Goal: Check status: Check status

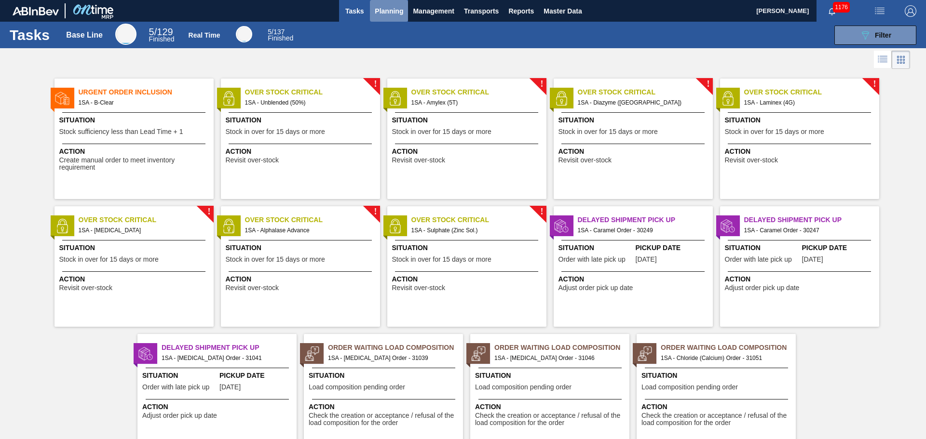
click at [392, 11] on span "Planning" at bounding box center [389, 11] width 28 height 12
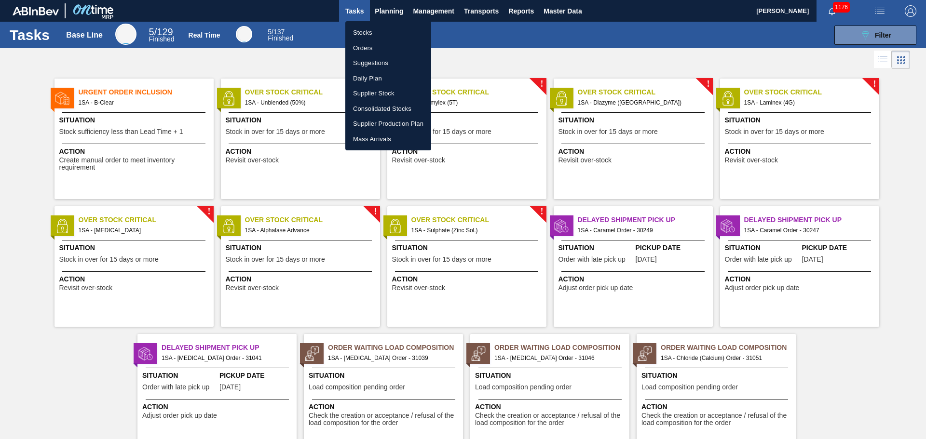
click at [365, 47] on li "Orders" at bounding box center [388, 48] width 86 height 15
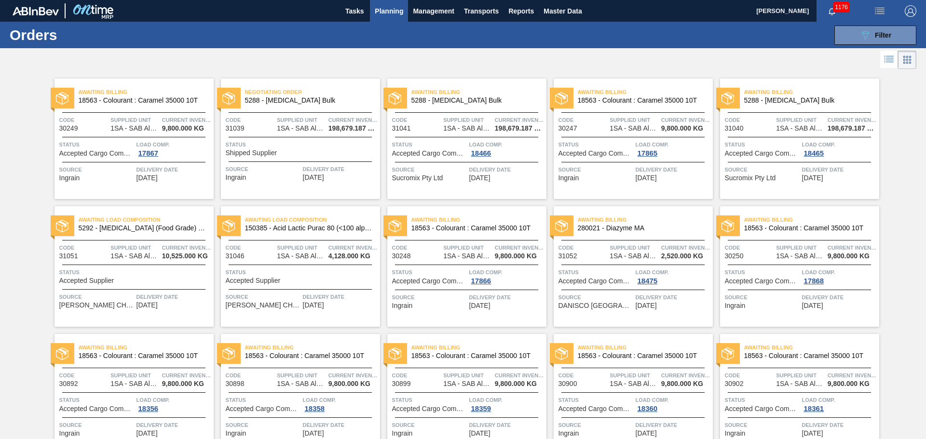
click at [299, 153] on div "Status Shipped Supplier" at bounding box center [302, 148] width 152 height 17
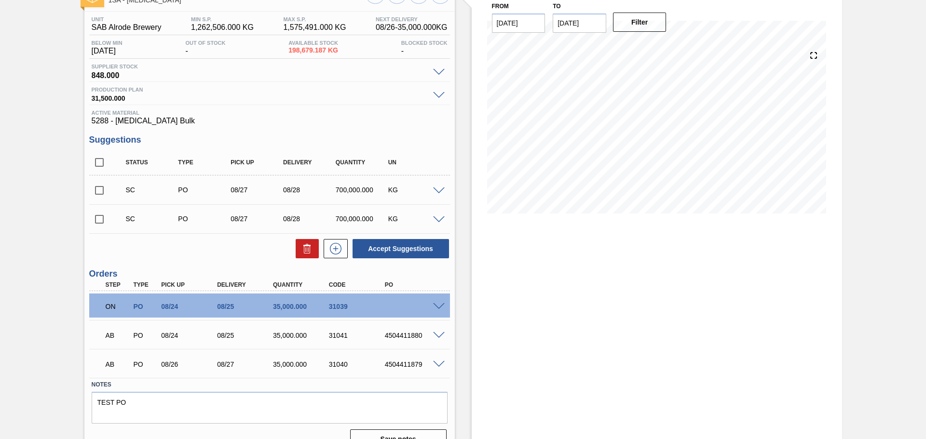
scroll to position [86, 0]
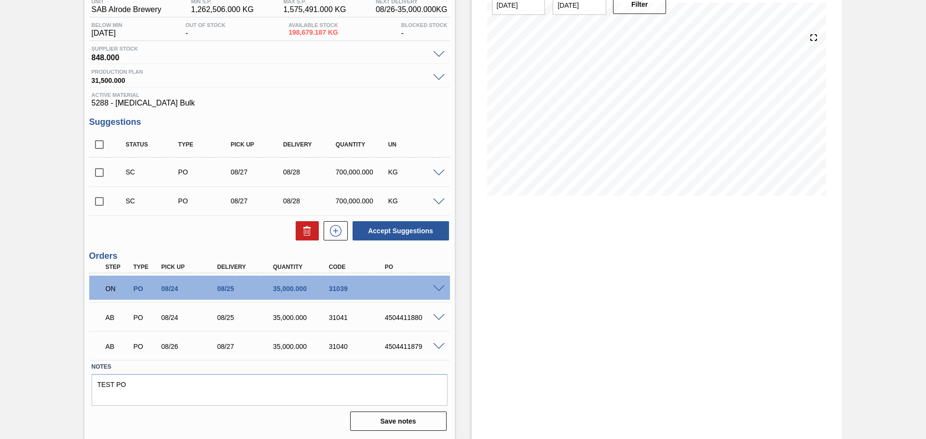
click at [434, 345] on span at bounding box center [439, 346] width 12 height 7
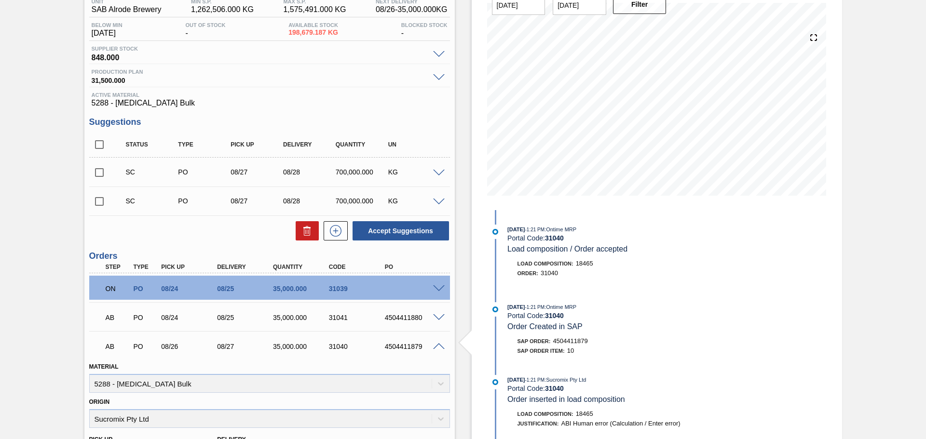
scroll to position [11, 0]
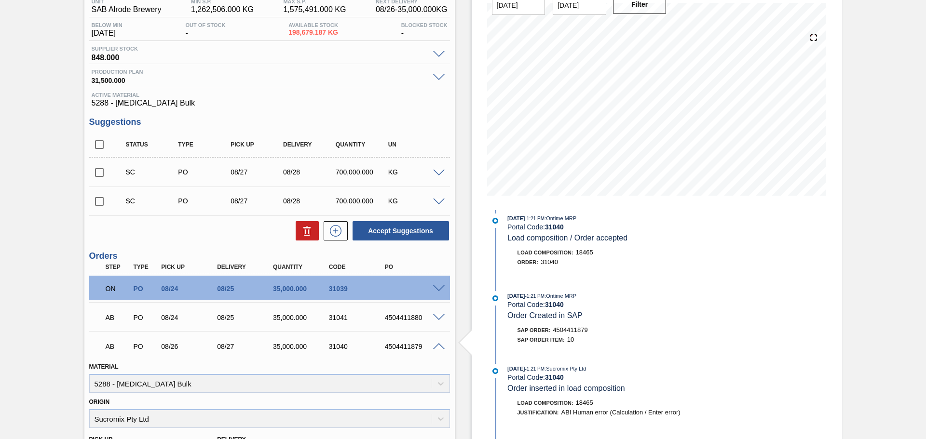
click at [708, 341] on div "SAP Order Item: 10" at bounding box center [622, 340] width 229 height 10
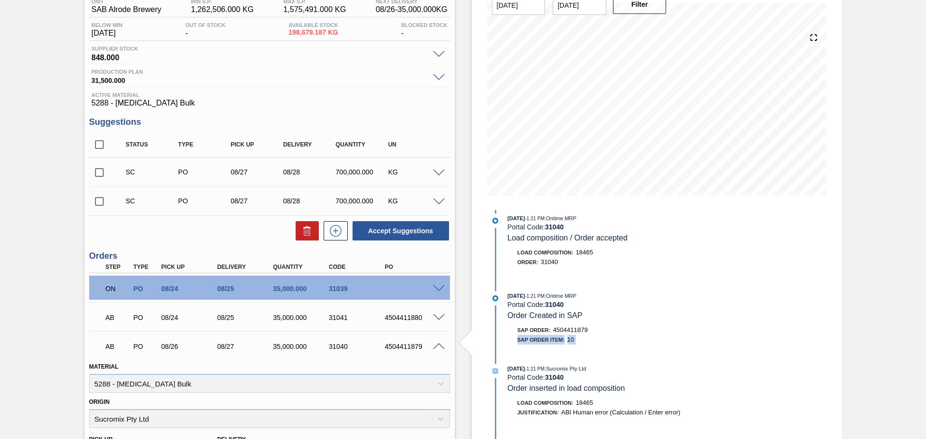
click at [708, 341] on div "SAP Order Item: 10" at bounding box center [622, 340] width 229 height 10
